Goal: Task Accomplishment & Management: Use online tool/utility

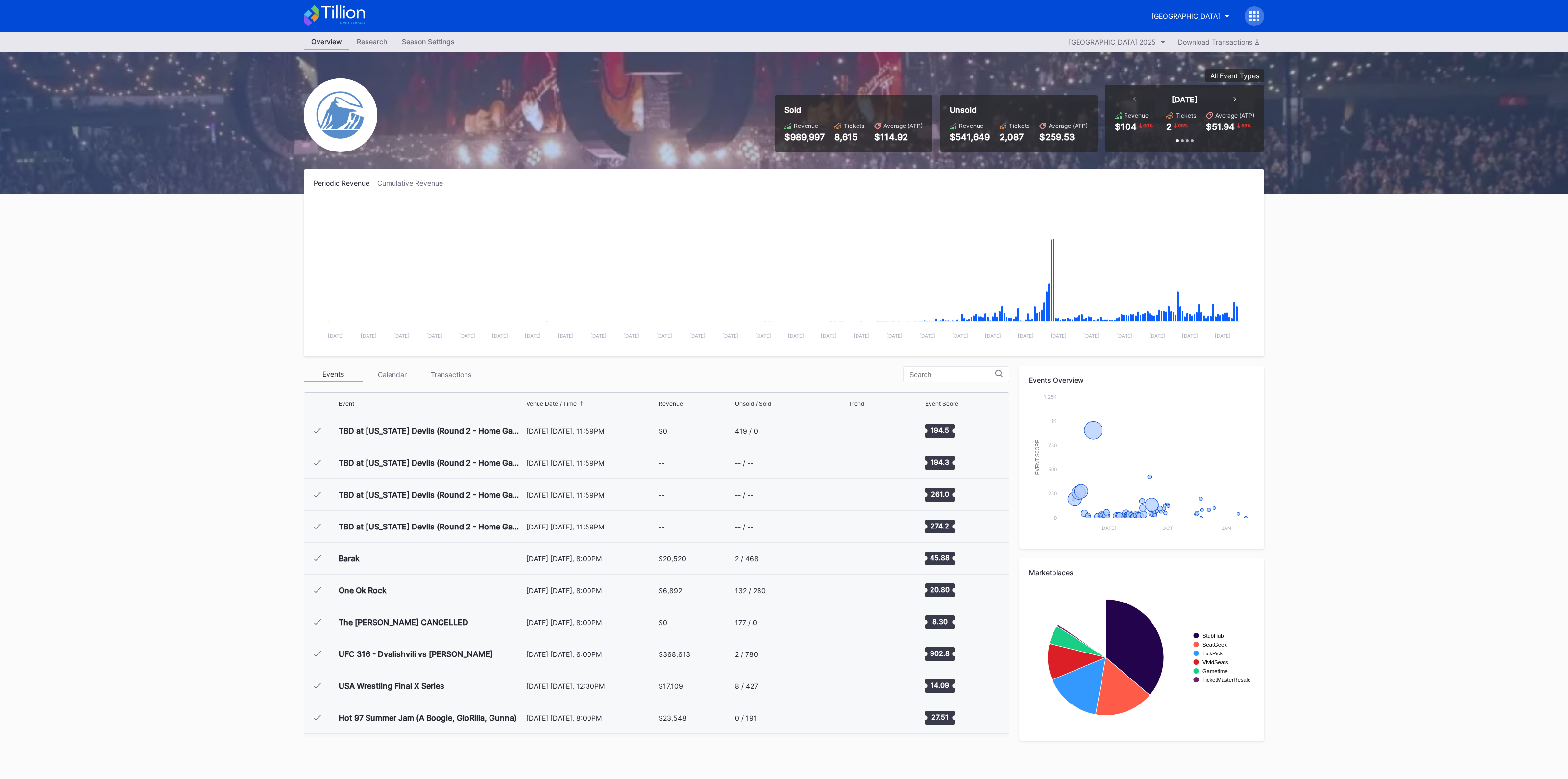
scroll to position [1147, 0]
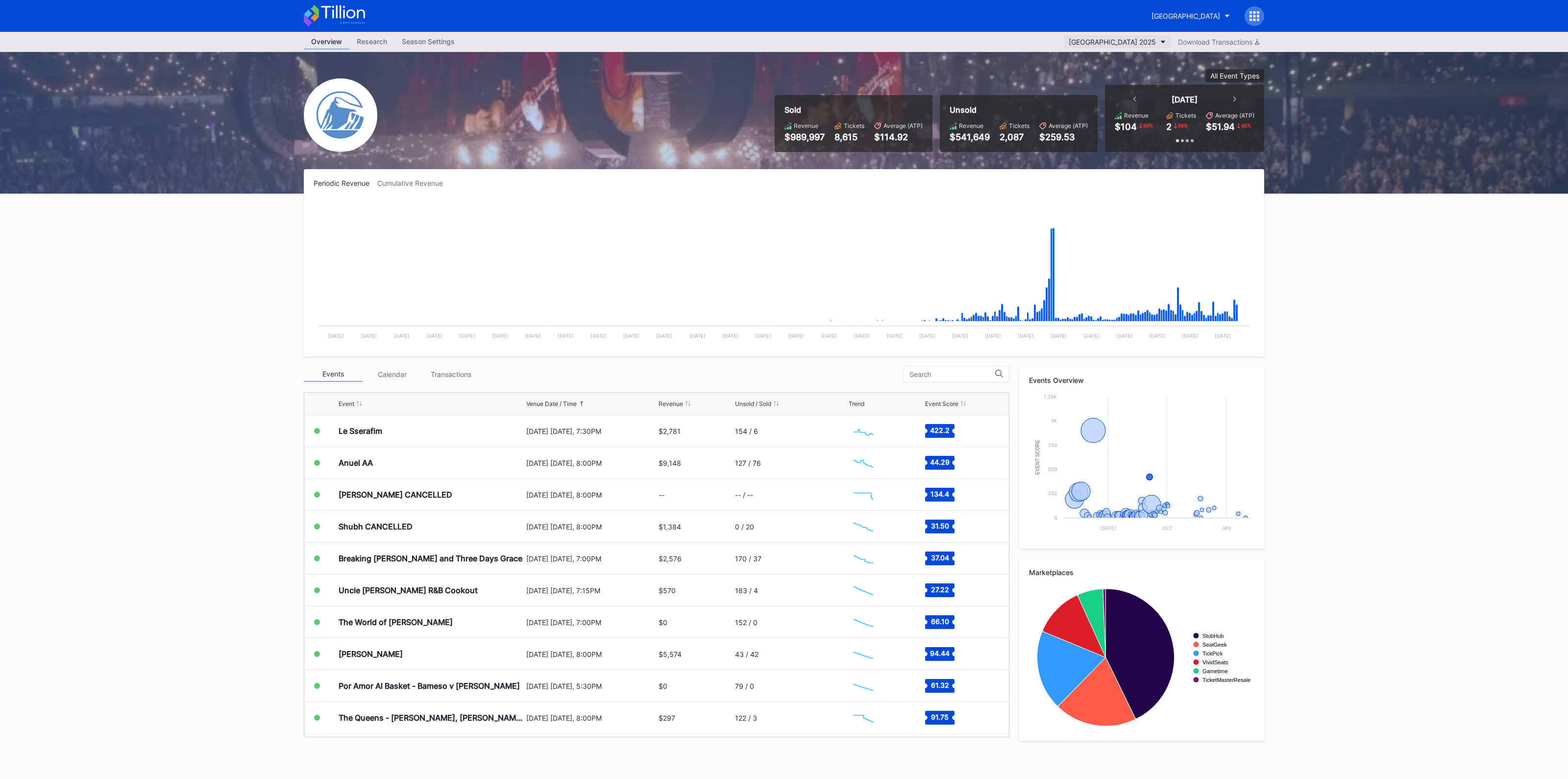
click at [1144, 35] on button "[GEOGRAPHIC_DATA] 2025" at bounding box center [1117, 42] width 107 height 13
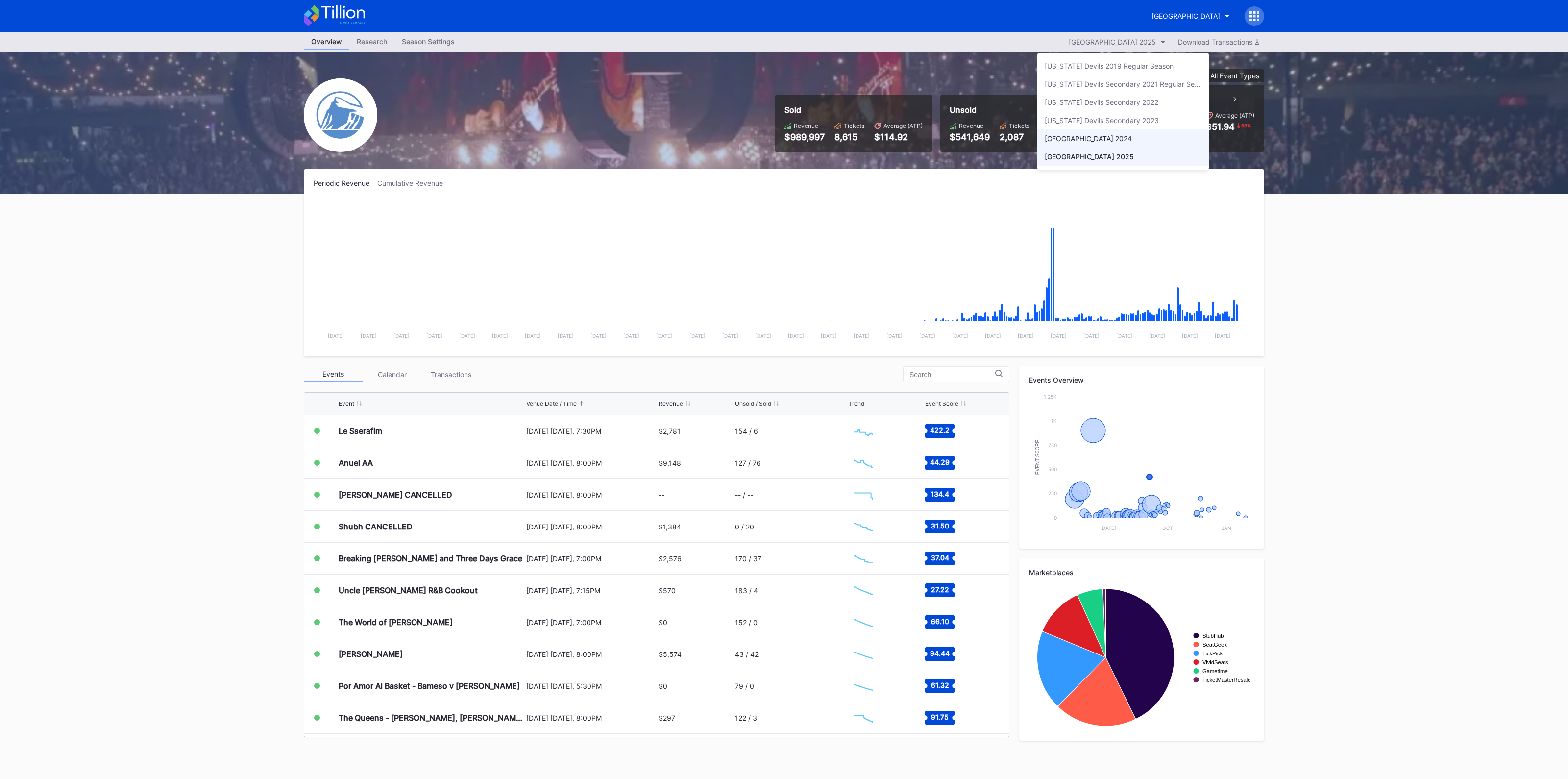
click at [1139, 131] on div "[GEOGRAPHIC_DATA] 2024" at bounding box center [1123, 138] width 172 height 18
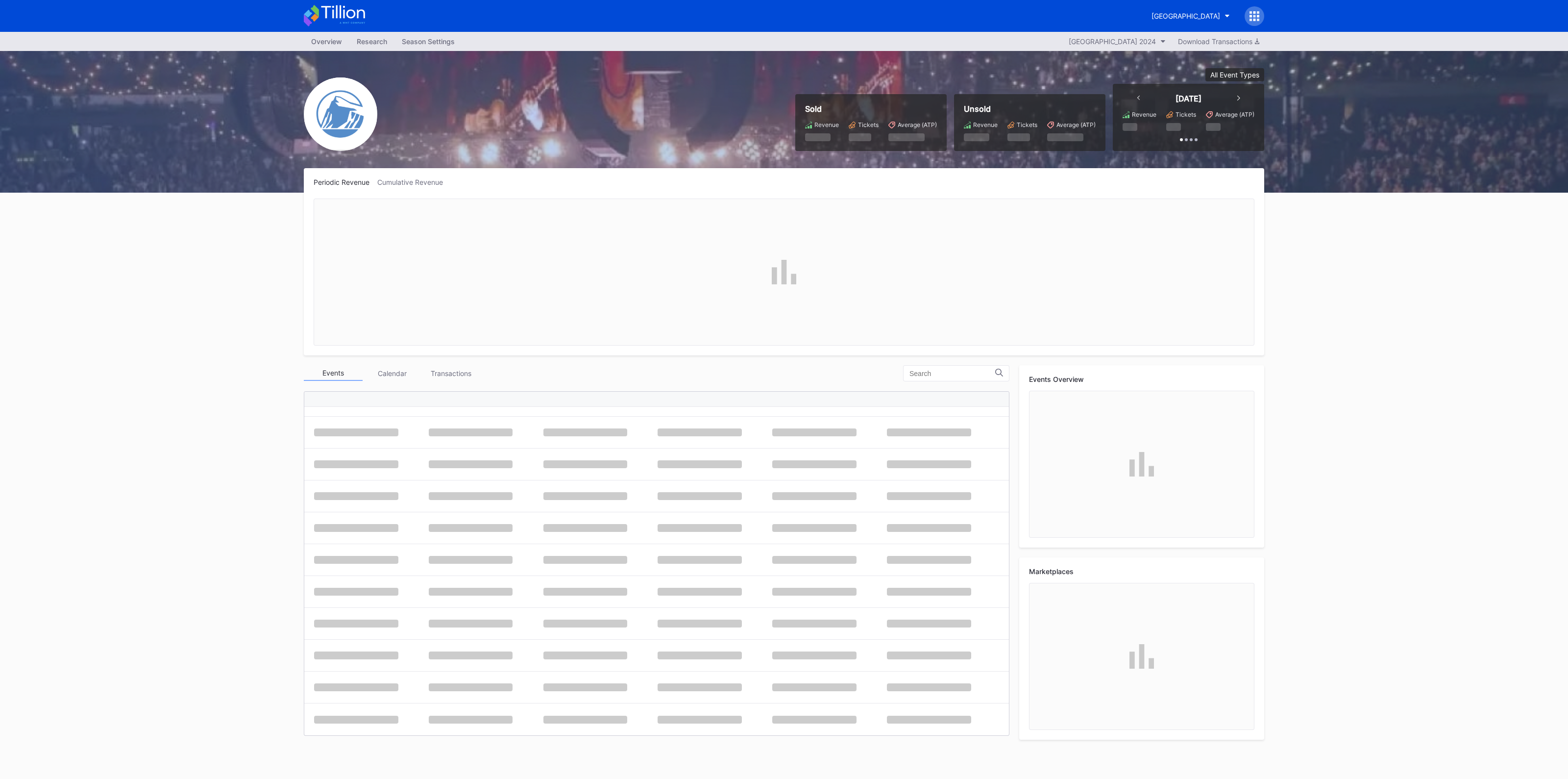
scroll to position [309, 0]
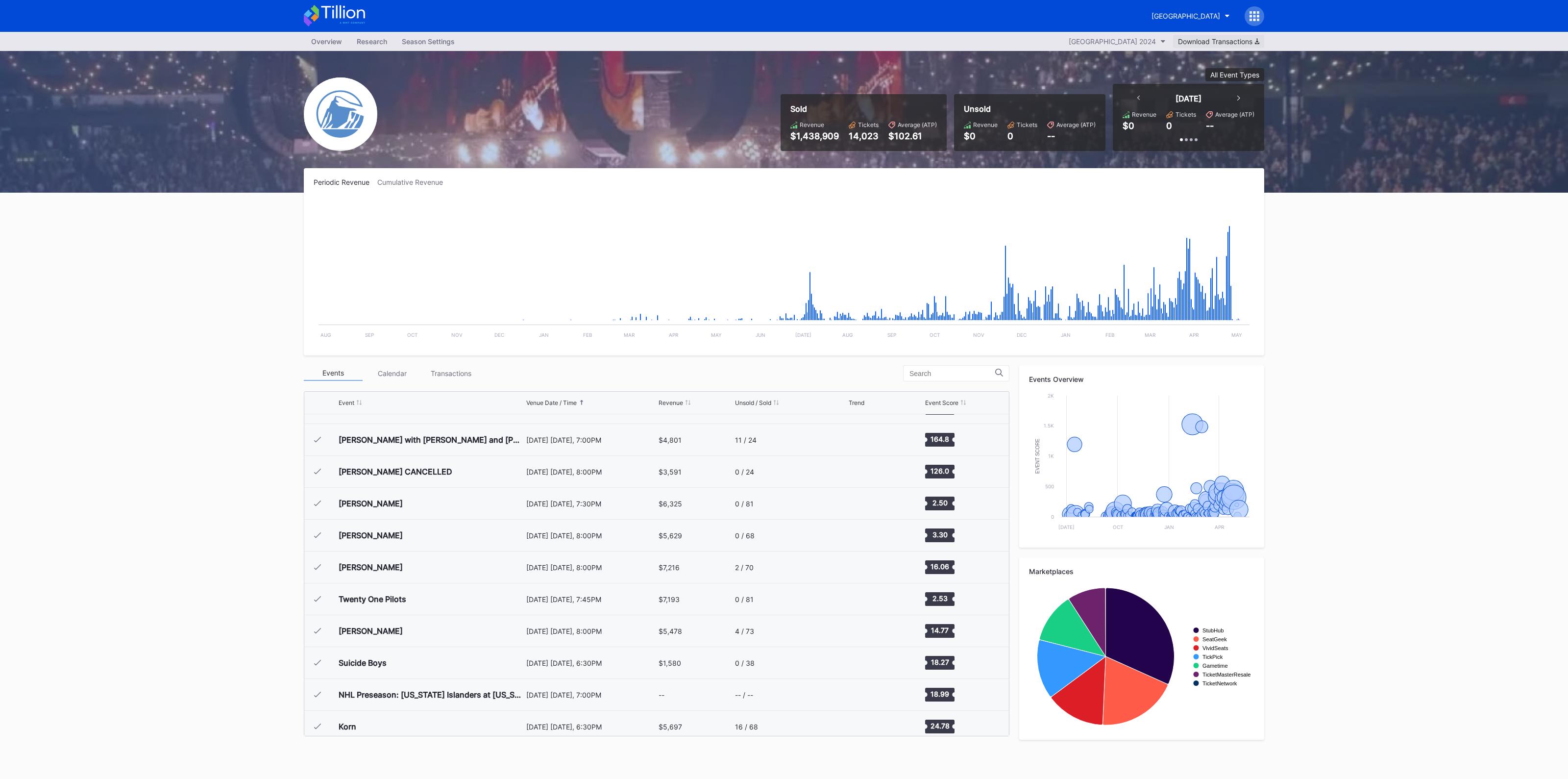
click at [1211, 40] on div "Download Transactions" at bounding box center [1218, 41] width 81 height 8
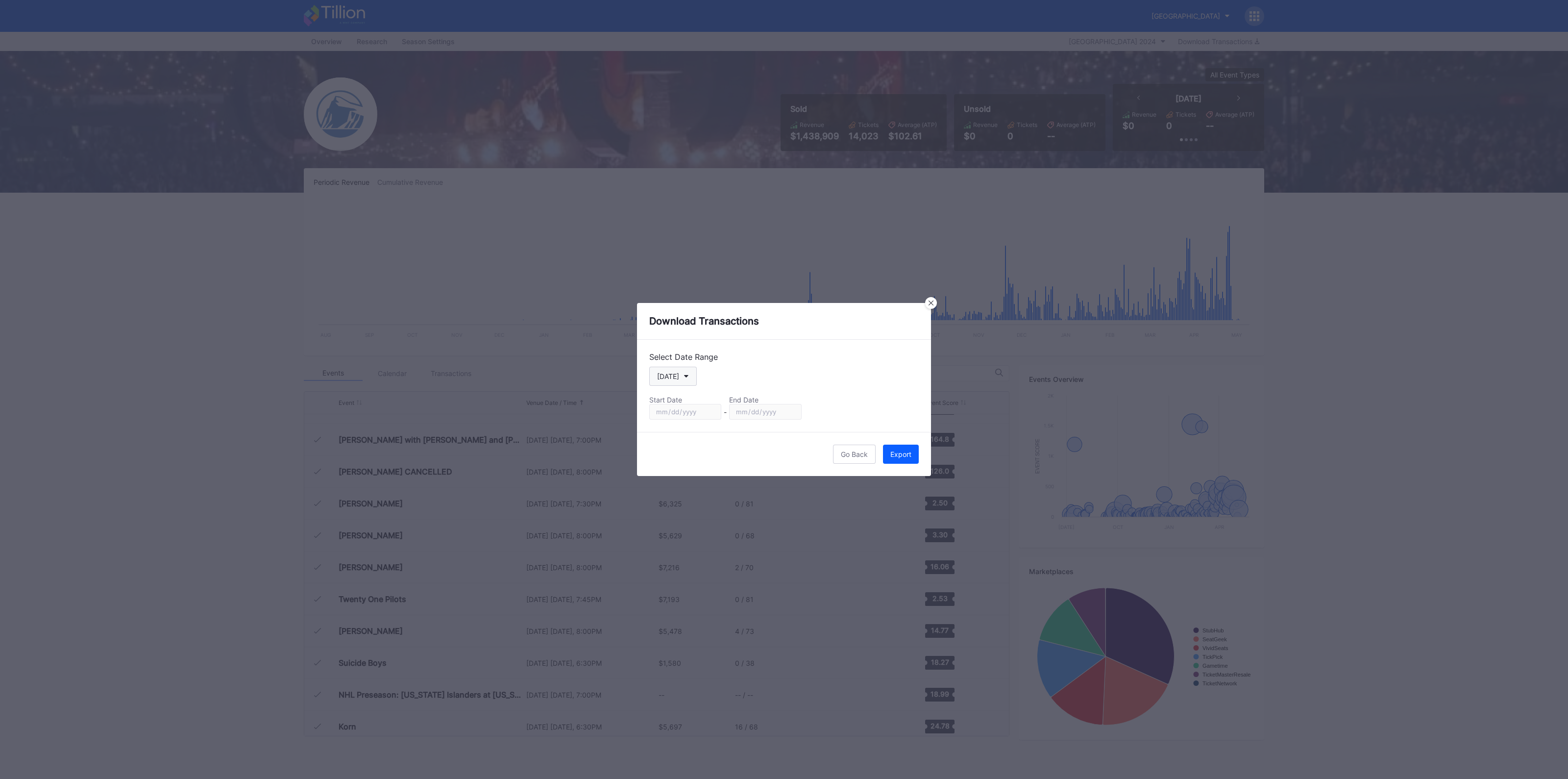
click at [672, 374] on div "[DATE]" at bounding box center [667, 376] width 22 height 8
click at [666, 494] on div "Custom" at bounding box center [668, 494] width 24 height 8
click at [705, 413] on input "[DATE]" at bounding box center [685, 412] width 72 height 16
click at [709, 412] on input "[DATE]" at bounding box center [685, 412] width 72 height 16
type input "[DATE]"
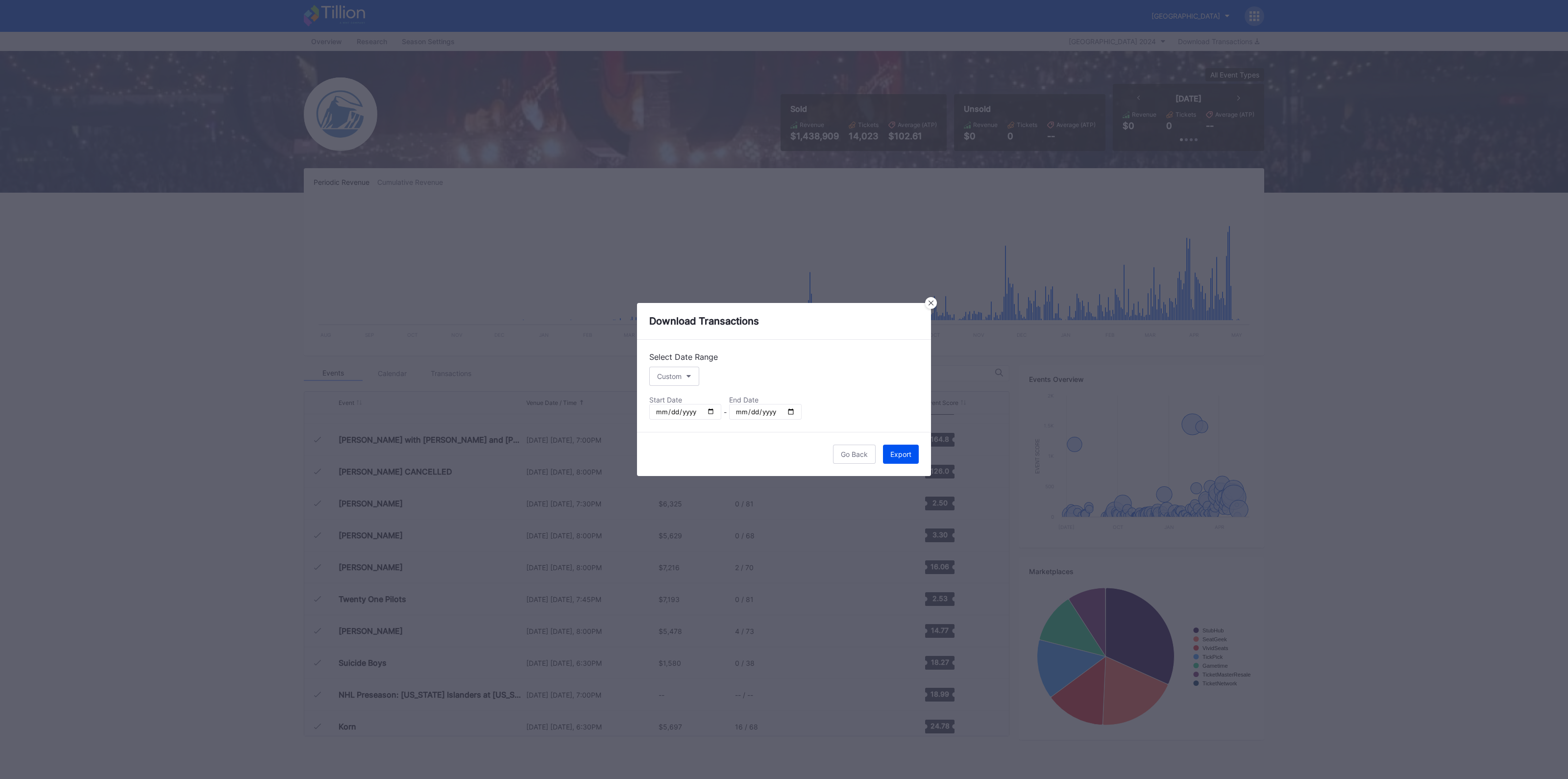
click at [901, 458] on button "Export" at bounding box center [901, 454] width 36 height 19
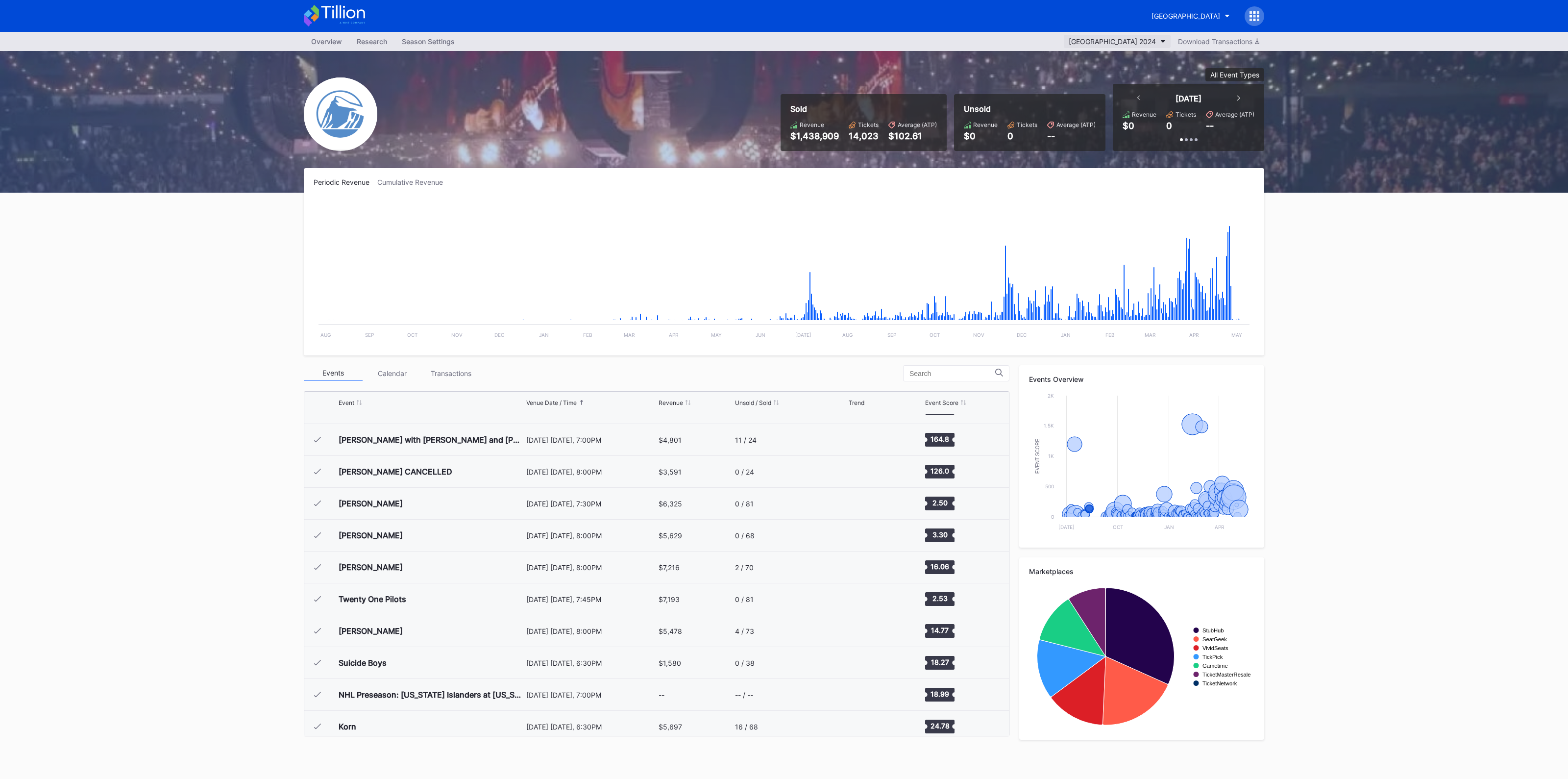
click at [1140, 40] on div "[GEOGRAPHIC_DATA] 2024" at bounding box center [1112, 41] width 87 height 8
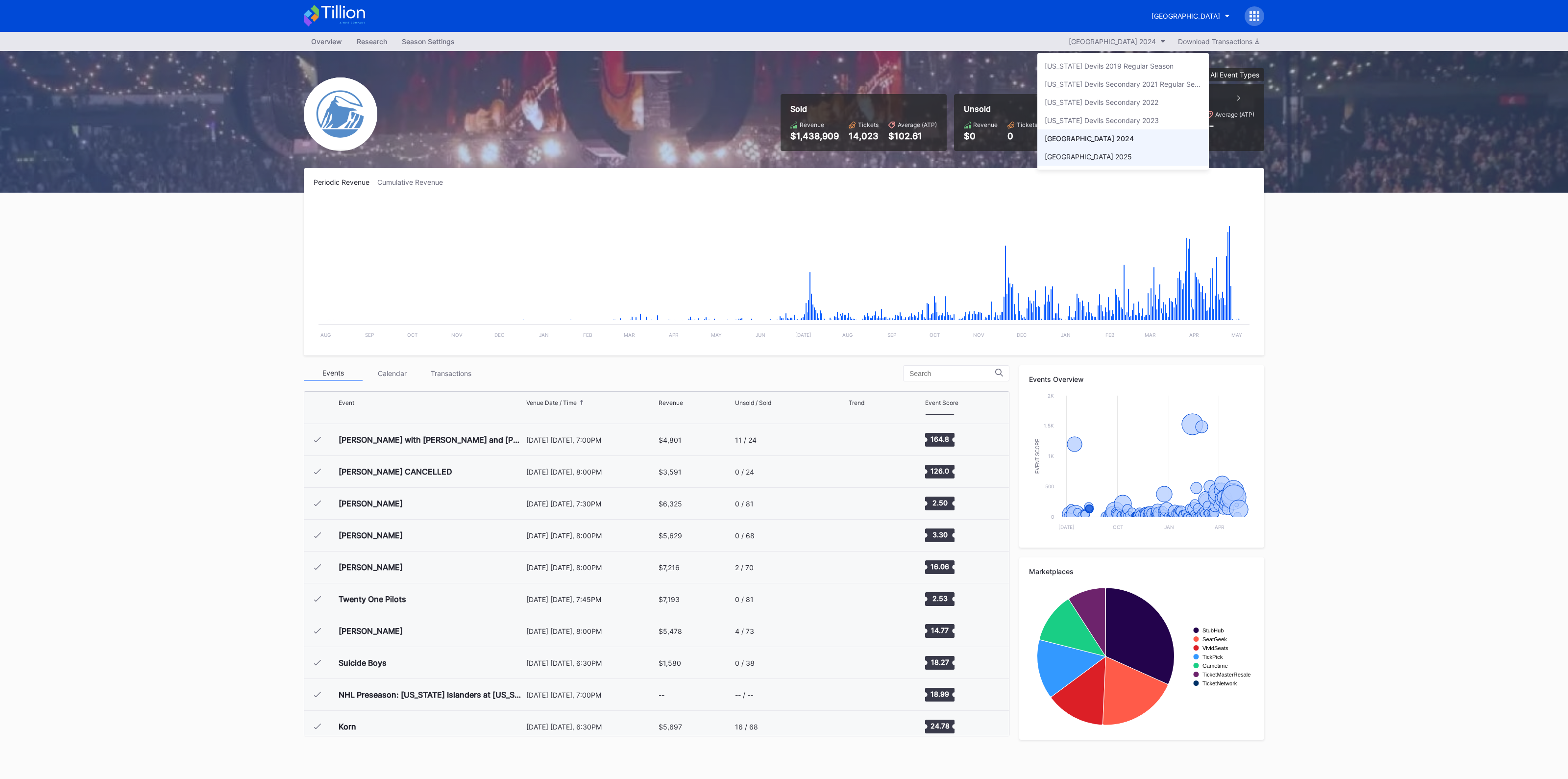
click at [1128, 154] on div "[GEOGRAPHIC_DATA] 2025" at bounding box center [1088, 156] width 87 height 8
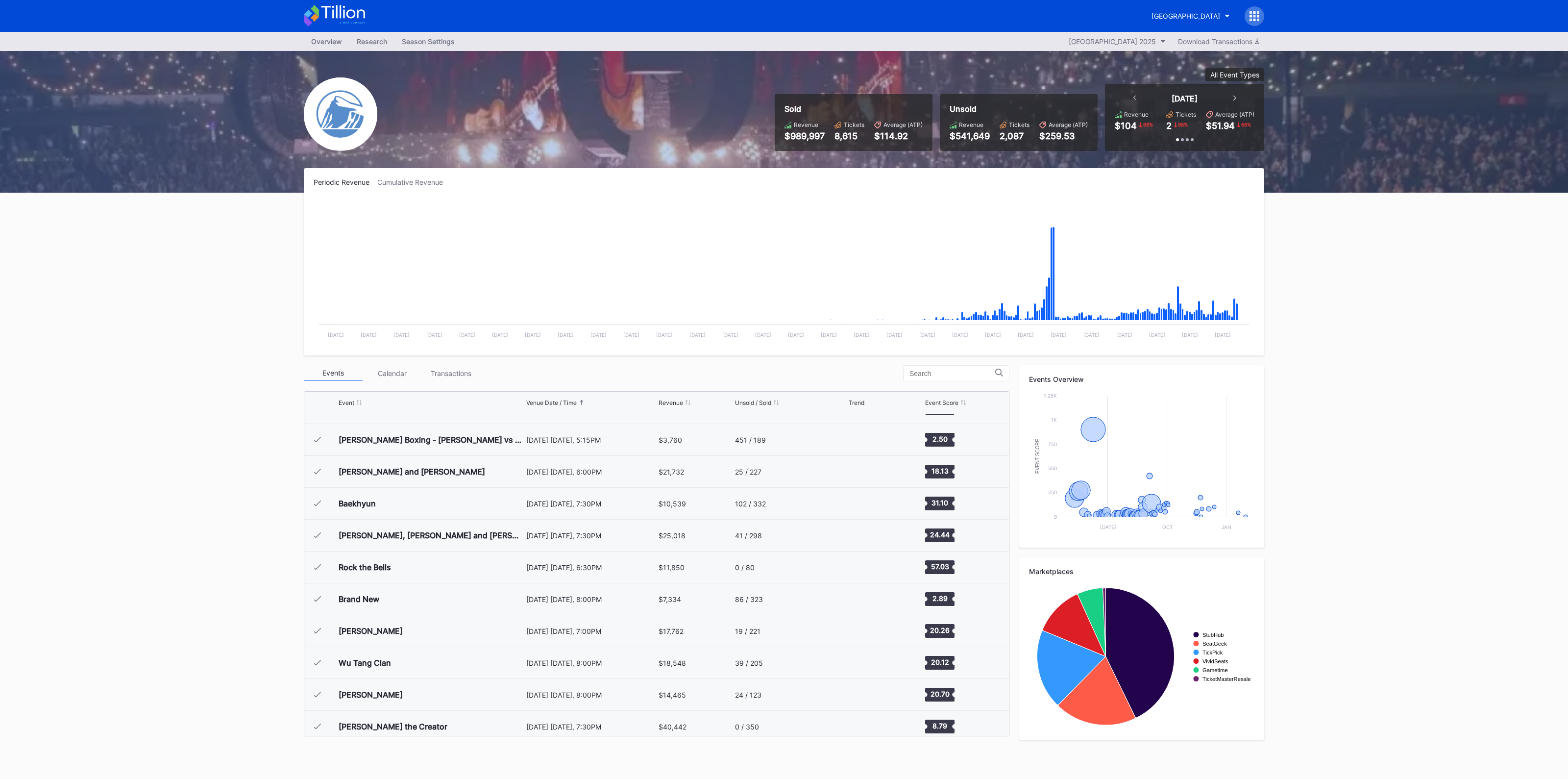
scroll to position [1147, 0]
